Goal: Check status: Check status

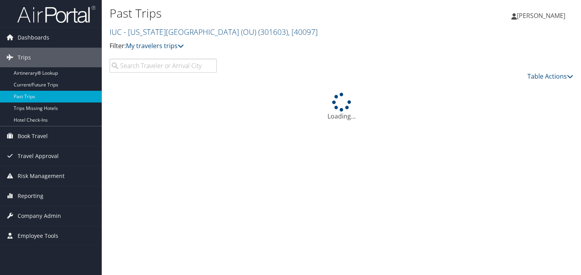
click at [134, 69] on input "search" at bounding box center [163, 66] width 107 height 14
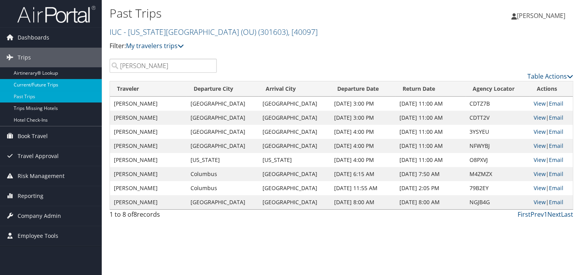
type input "[PERSON_NAME]"
click at [29, 89] on link "Current/Future Trips" at bounding box center [51, 85] width 102 height 12
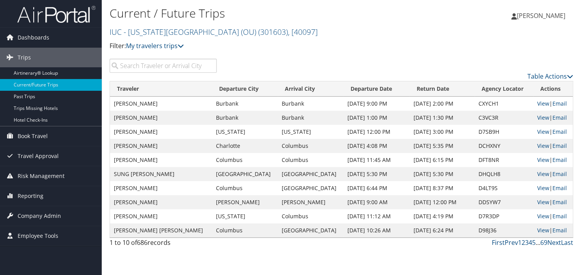
click at [152, 69] on input "search" at bounding box center [163, 66] width 107 height 14
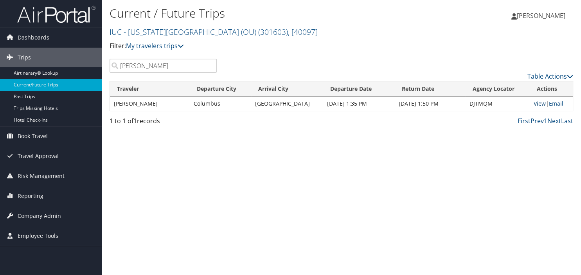
type input "[PERSON_NAME]"
click at [535, 104] on link "View" at bounding box center [540, 103] width 12 height 7
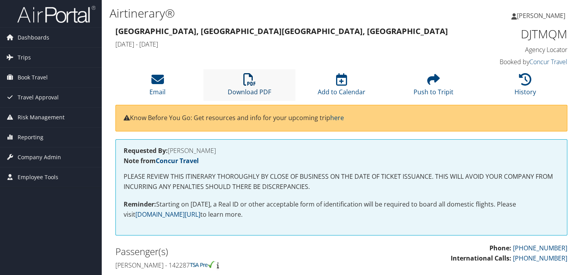
click at [248, 82] on icon at bounding box center [249, 79] width 13 height 13
